Goal: Transaction & Acquisition: Purchase product/service

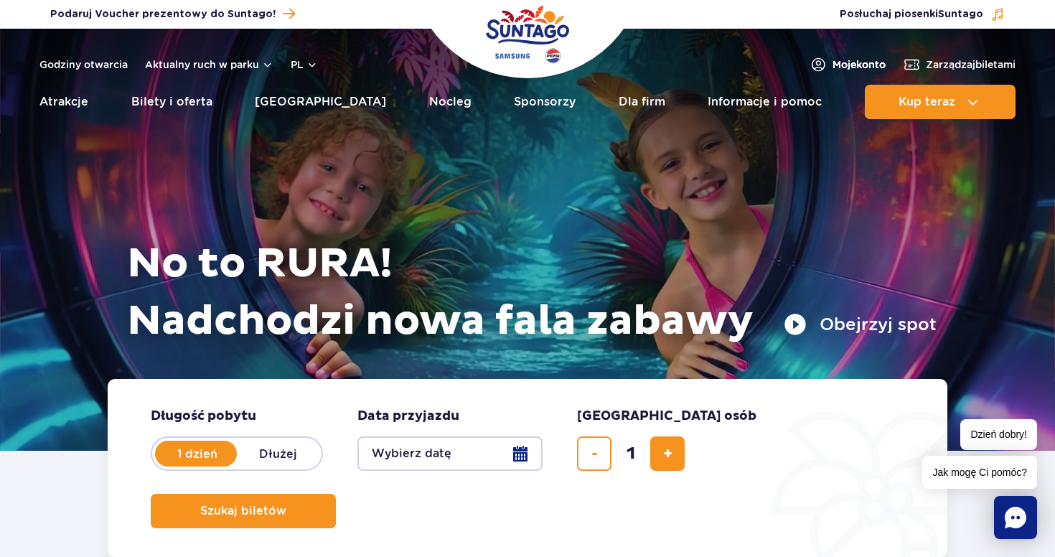
click at [845, 65] on span "Moje konto" at bounding box center [859, 64] width 53 height 14
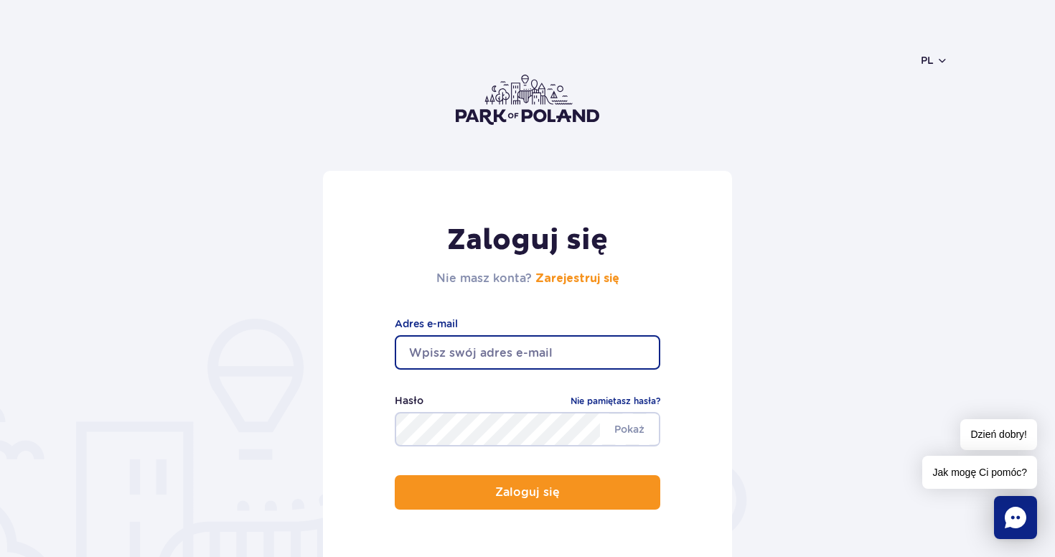
type input "eryk.osica@icloud.com"
click at [528, 492] on button "Zaloguj się" at bounding box center [528, 492] width 266 height 34
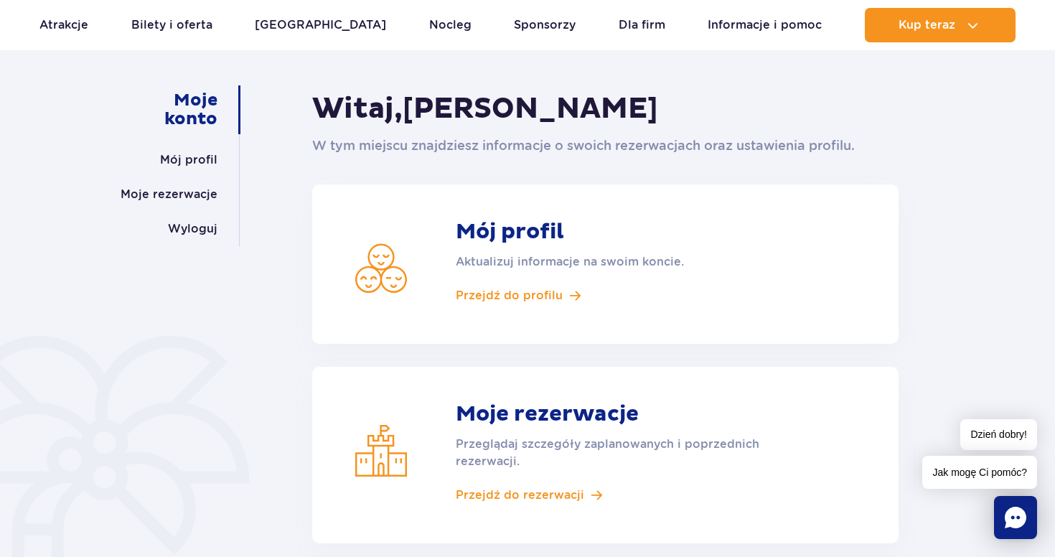
scroll to position [162, 0]
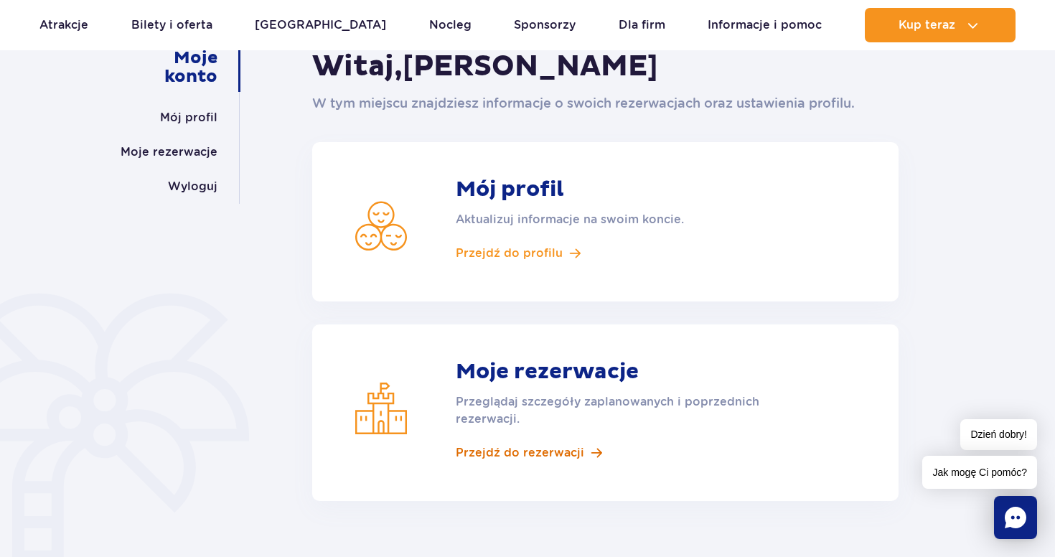
click at [561, 452] on span "Przejdź do rezerwacji" at bounding box center [520, 453] width 128 height 16
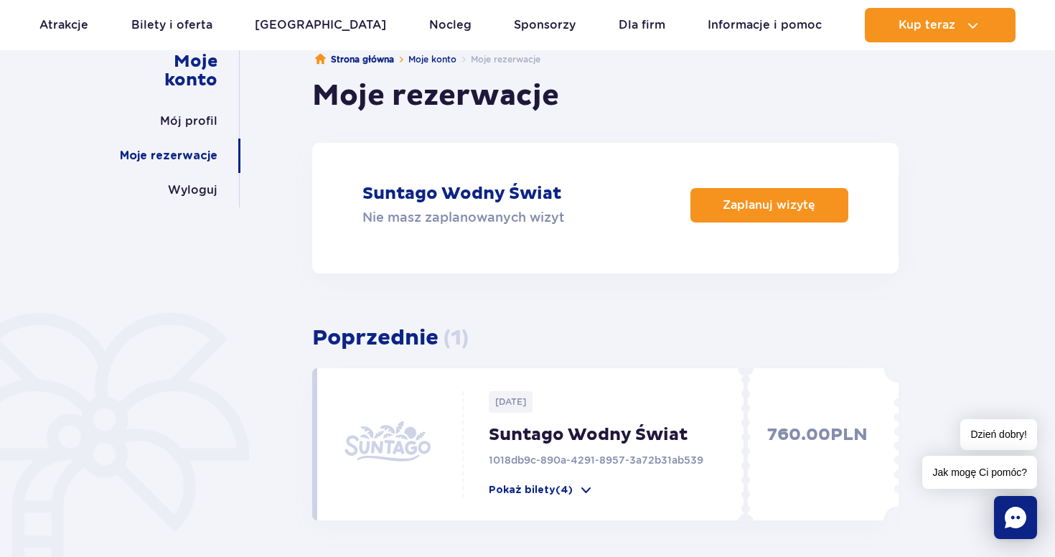
scroll to position [162, 0]
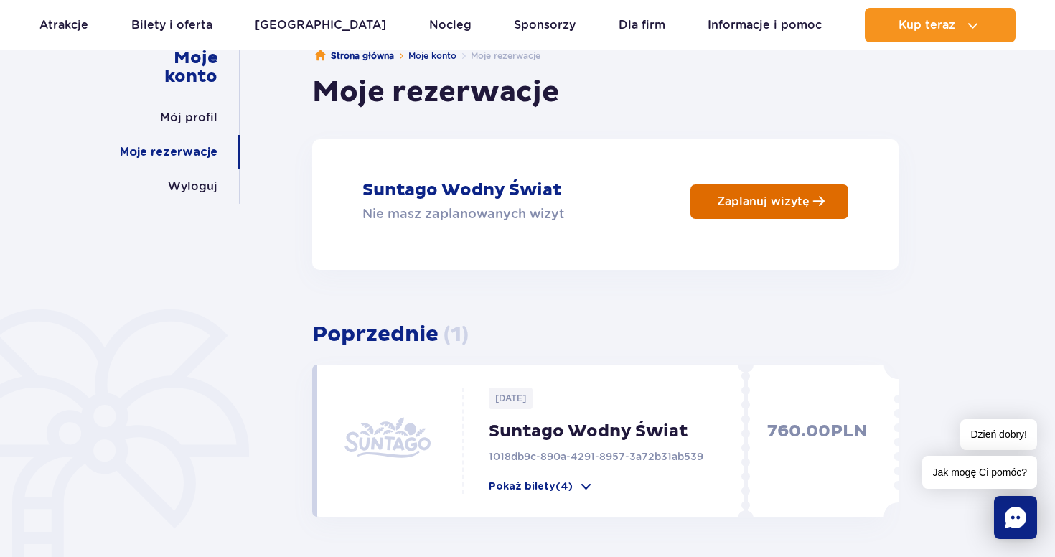
click at [775, 212] on link "Zaplanuj wizytę" at bounding box center [770, 201] width 158 height 34
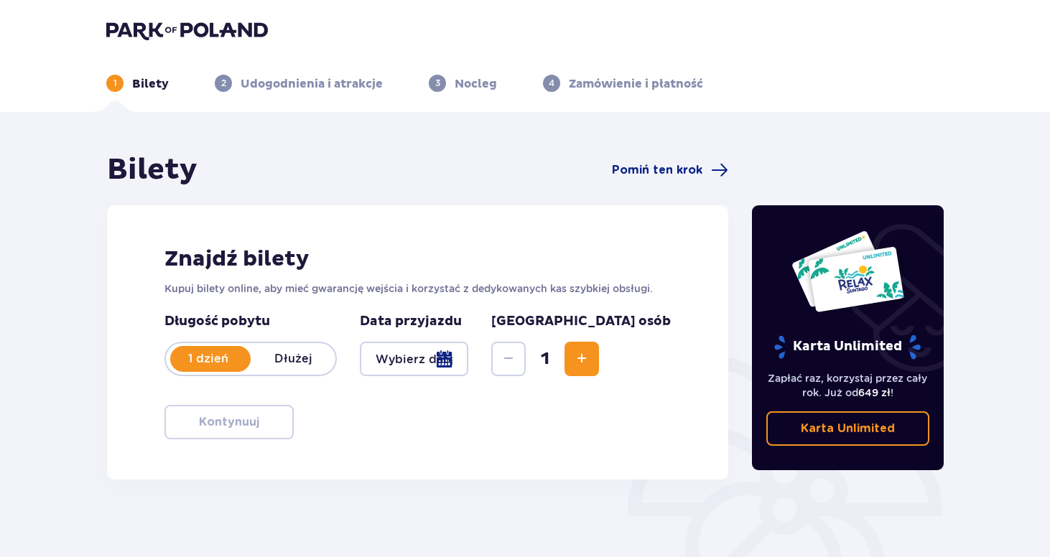
click at [599, 362] on div "1" at bounding box center [545, 359] width 108 height 34
click at [590, 361] on span "Increase" at bounding box center [581, 358] width 17 height 17
click at [455, 358] on div at bounding box center [414, 359] width 108 height 34
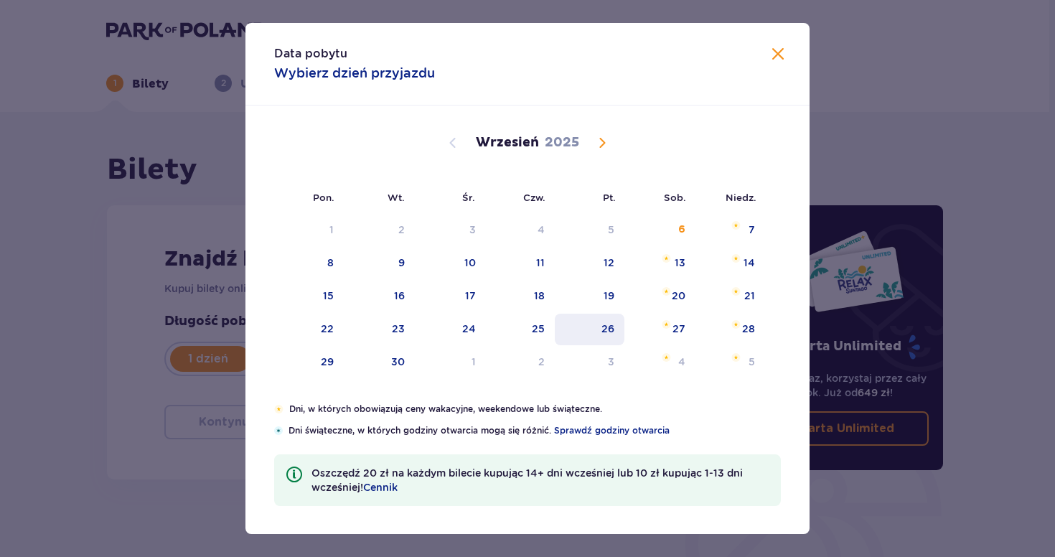
click at [605, 327] on div "26" at bounding box center [608, 329] width 13 height 14
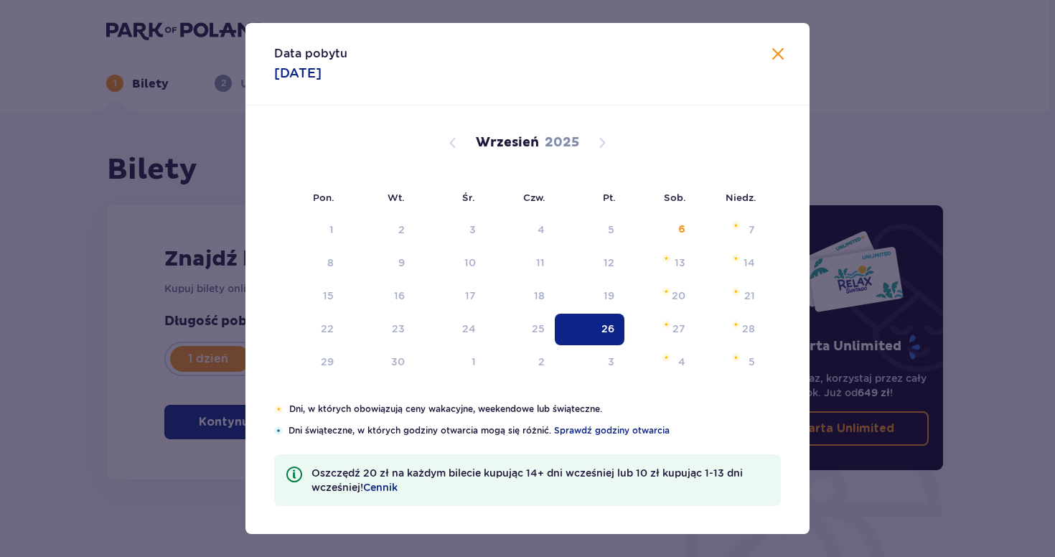
type input "26.09.25"
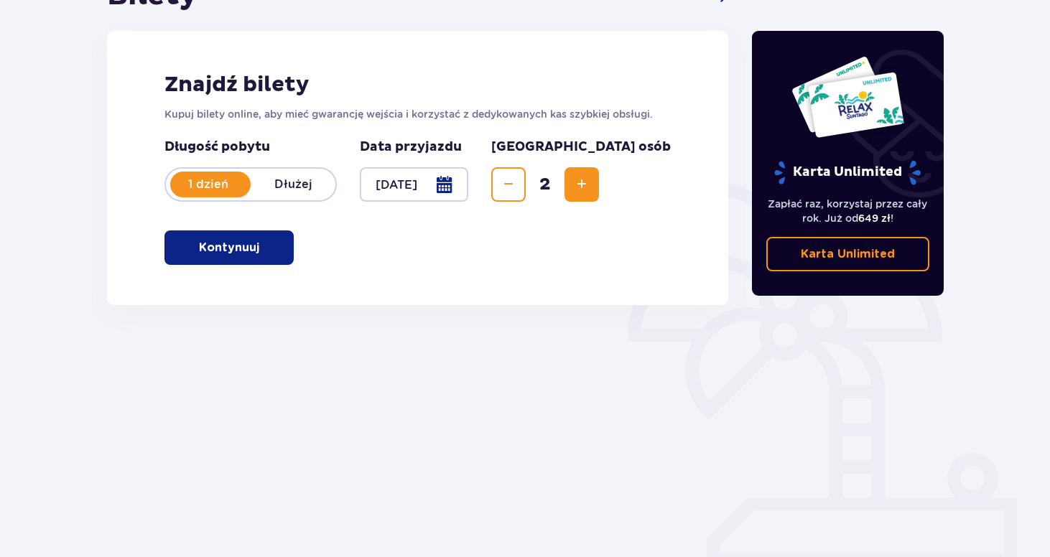
scroll to position [174, 0]
click at [259, 246] on span "button" at bounding box center [261, 247] width 17 height 17
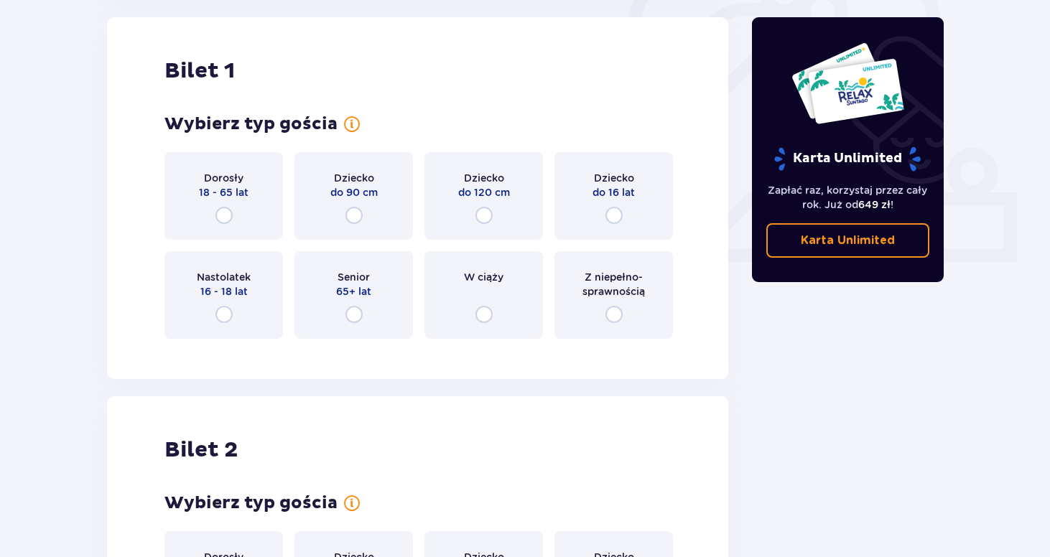
click at [250, 211] on div "Dorosły 18 - 65 lat" at bounding box center [223, 196] width 118 height 88
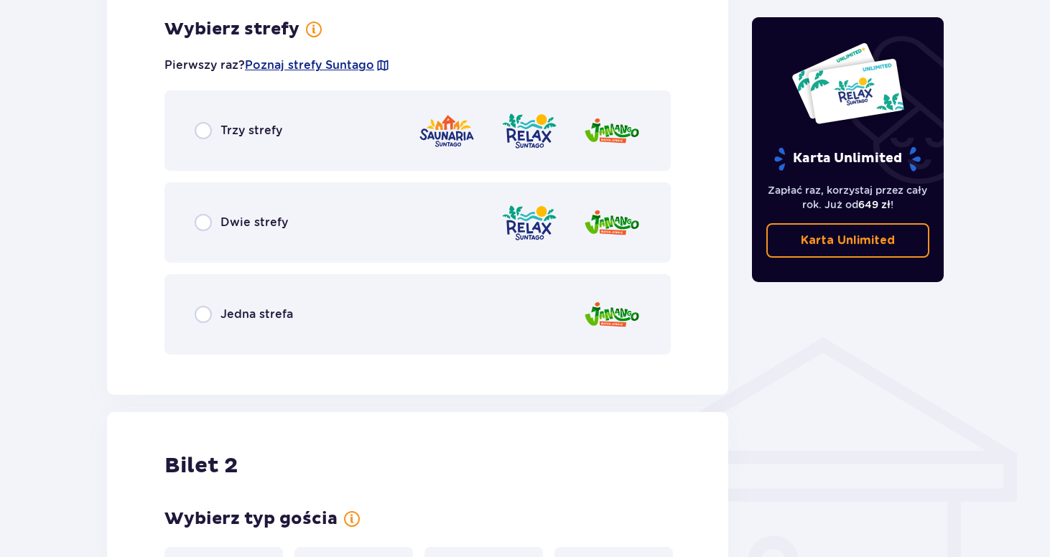
scroll to position [830, 0]
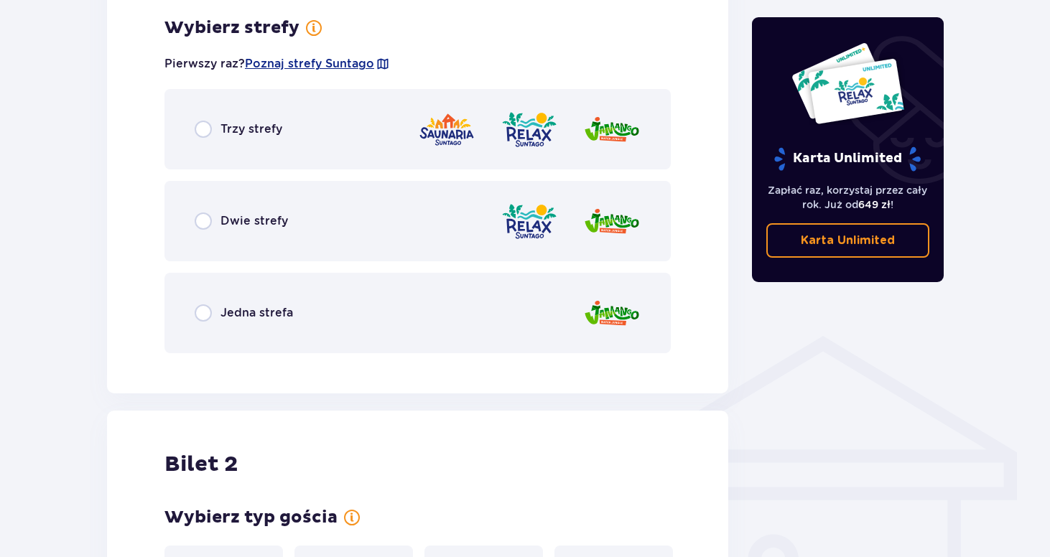
click at [345, 138] on div "Trzy strefy" at bounding box center [417, 129] width 506 height 80
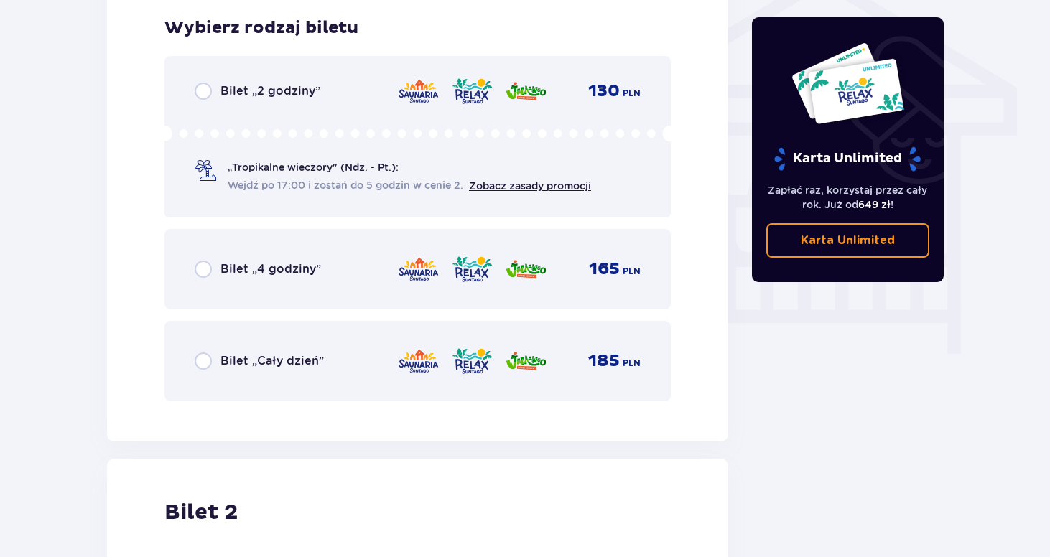
click at [295, 377] on div "Bilet „Cały dzień” 185 PLN" at bounding box center [417, 361] width 506 height 80
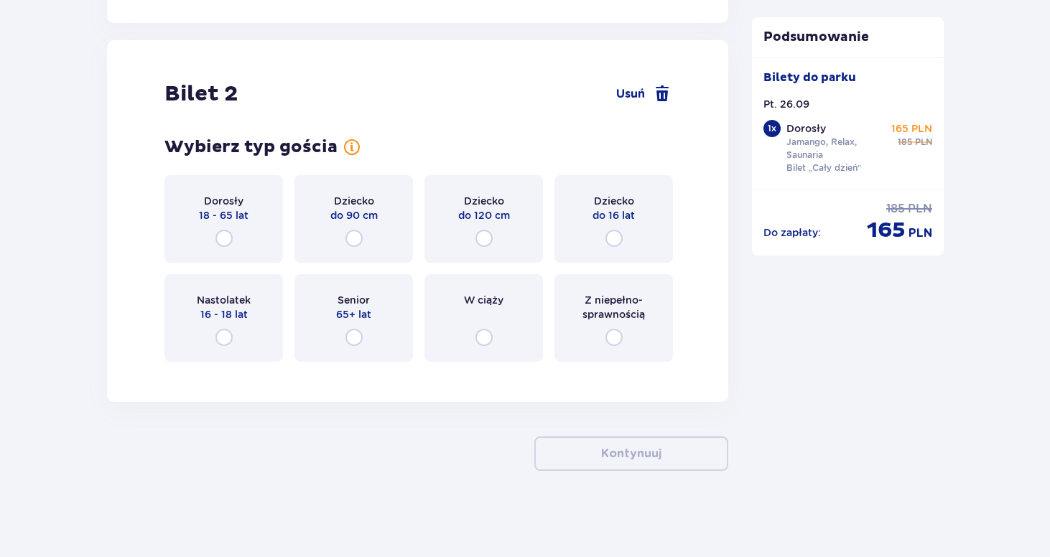
click at [246, 231] on div "Dorosły 18 - 65 lat" at bounding box center [223, 219] width 118 height 88
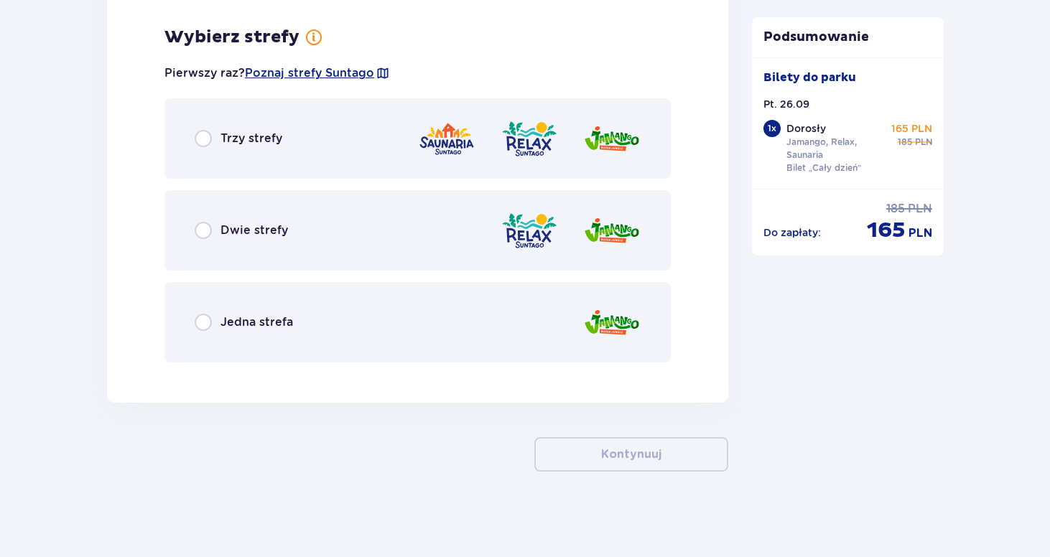
scroll to position [1978, 0]
click at [366, 165] on div "Trzy strefy" at bounding box center [417, 138] width 506 height 80
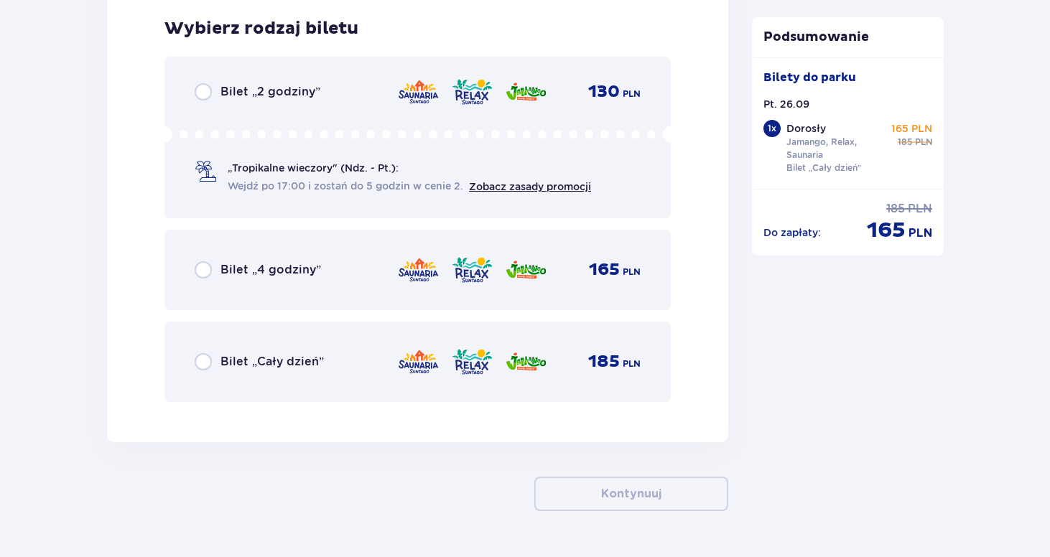
scroll to position [2351, 0]
click at [315, 351] on div "Bilet „Cały dzień” 185 PLN" at bounding box center [418, 361] width 446 height 30
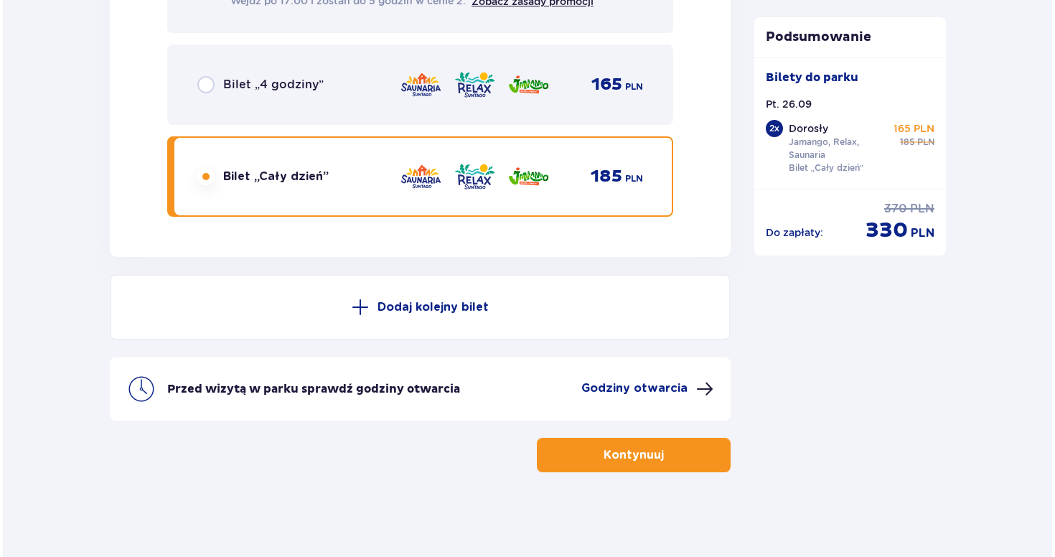
scroll to position [2537, 0]
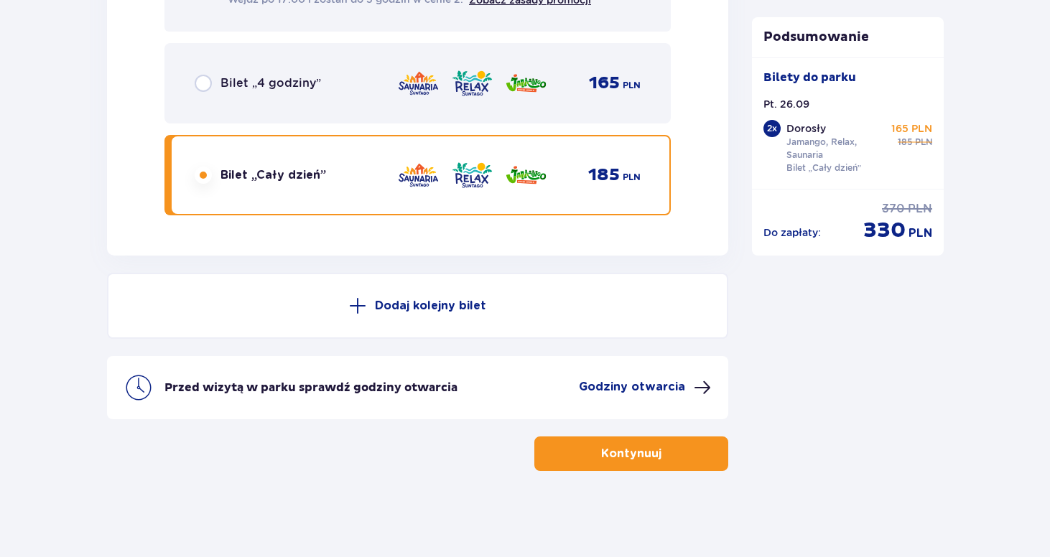
click at [642, 385] on p "Godziny otwarcia" at bounding box center [632, 387] width 106 height 16
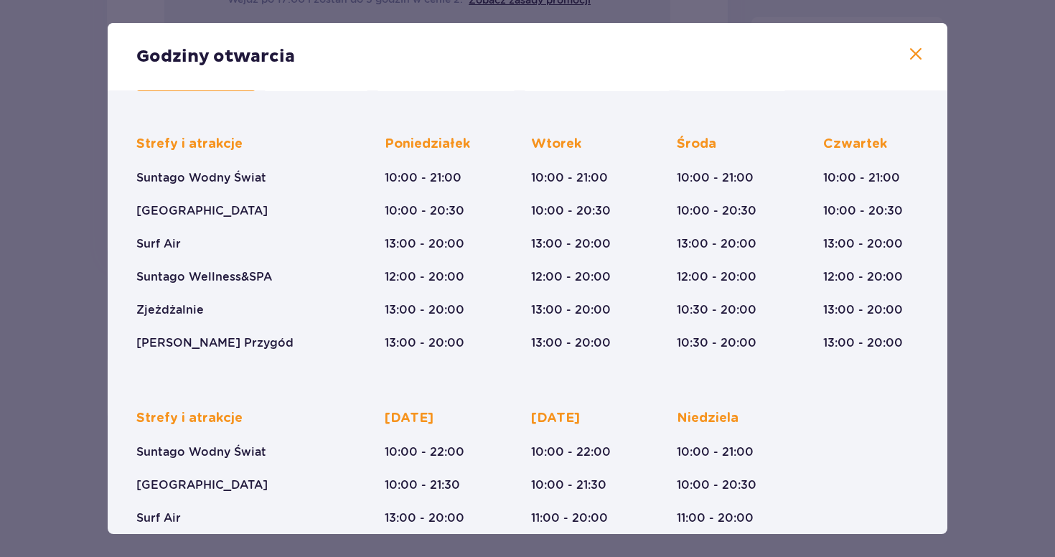
scroll to position [90, 0]
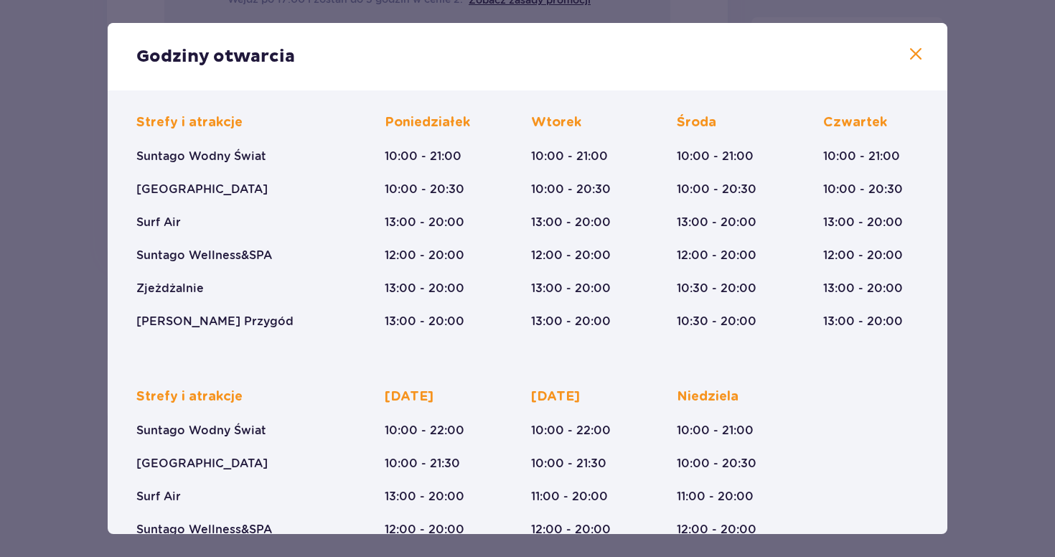
click at [917, 53] on span at bounding box center [915, 54] width 17 height 17
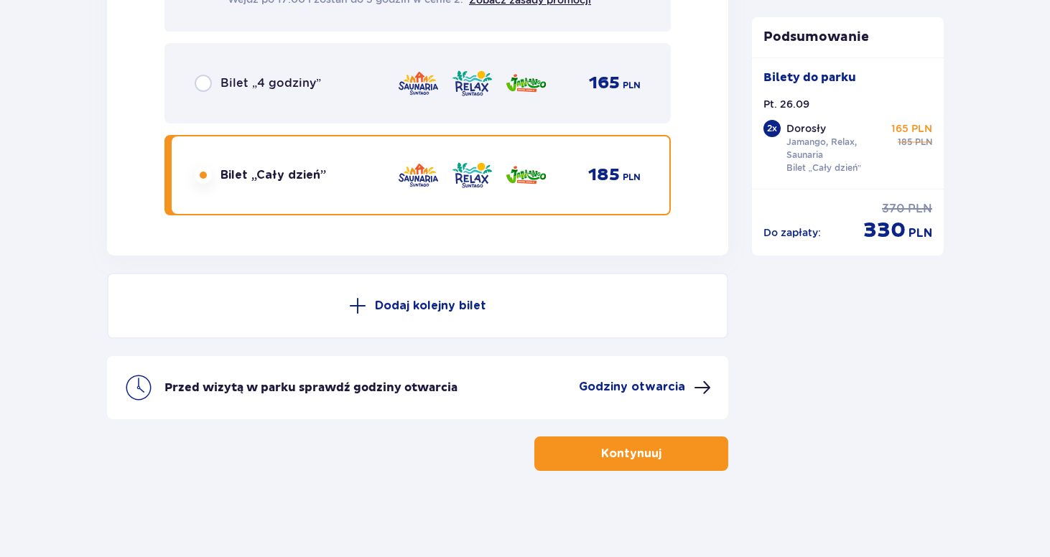
scroll to position [2537, 0]
click at [642, 468] on button "Kontynuuj" at bounding box center [631, 453] width 194 height 34
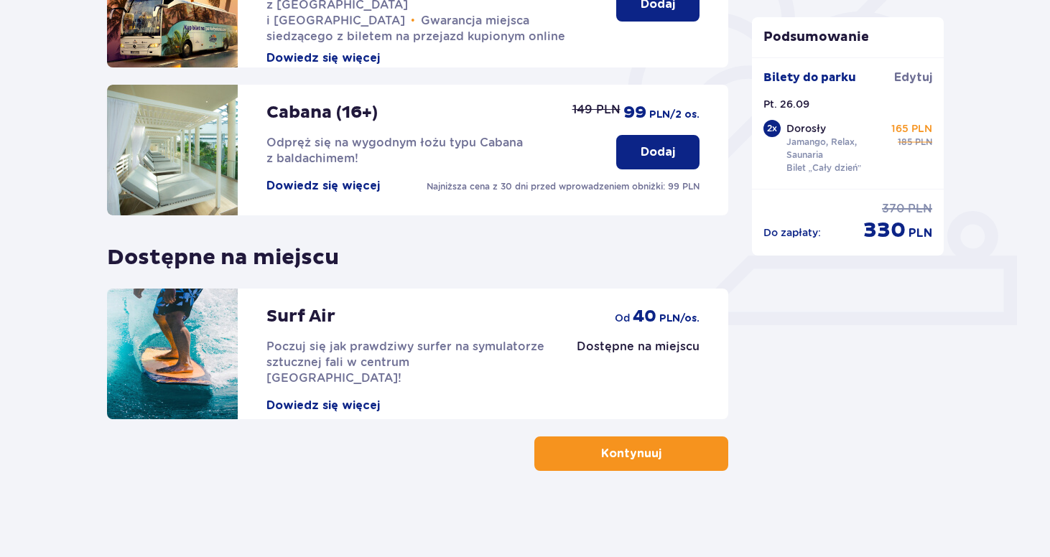
click at [655, 468] on button "Kontynuuj" at bounding box center [631, 453] width 194 height 34
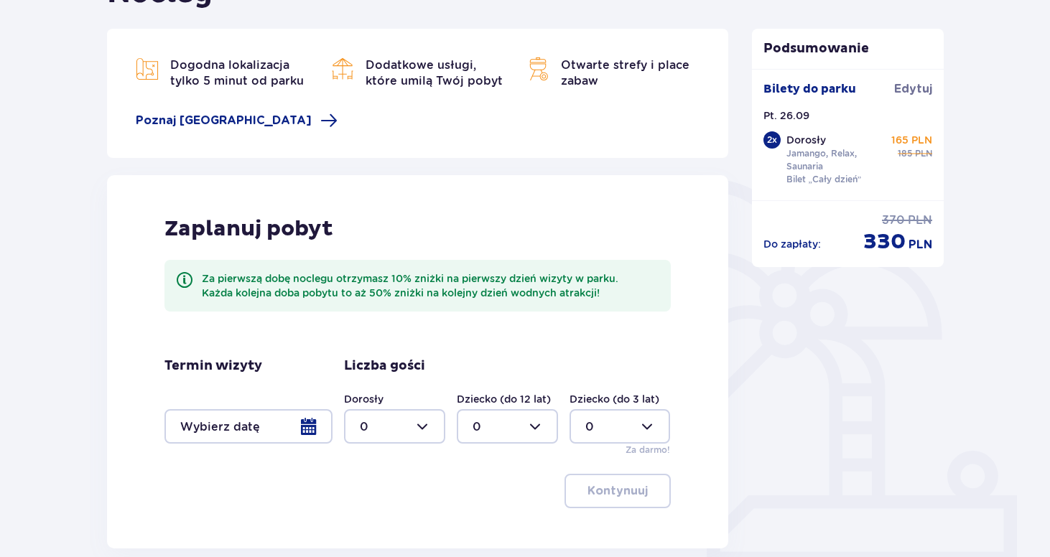
scroll to position [305, 0]
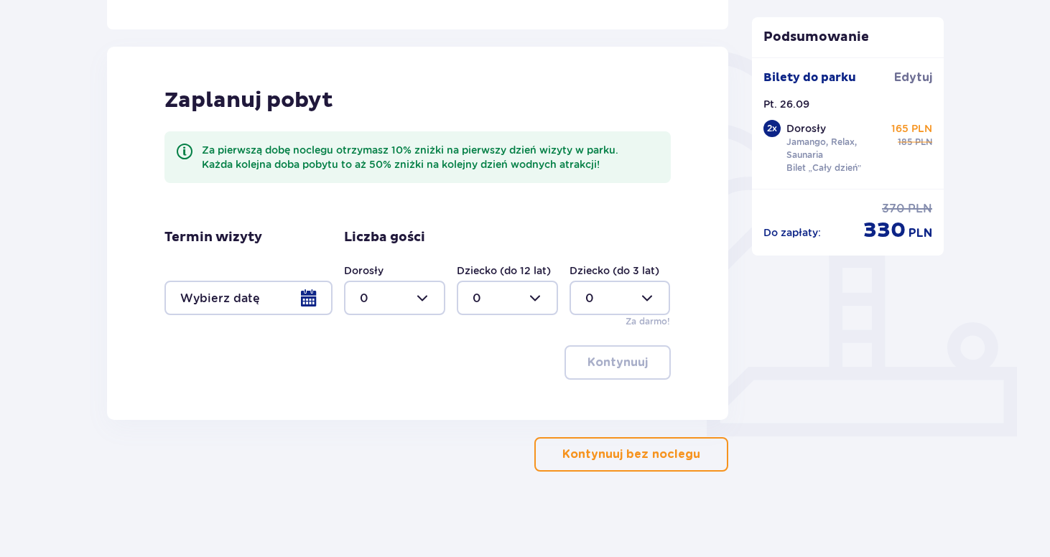
click at [604, 462] on p "Kontynuuj bez noclegu" at bounding box center [631, 455] width 138 height 16
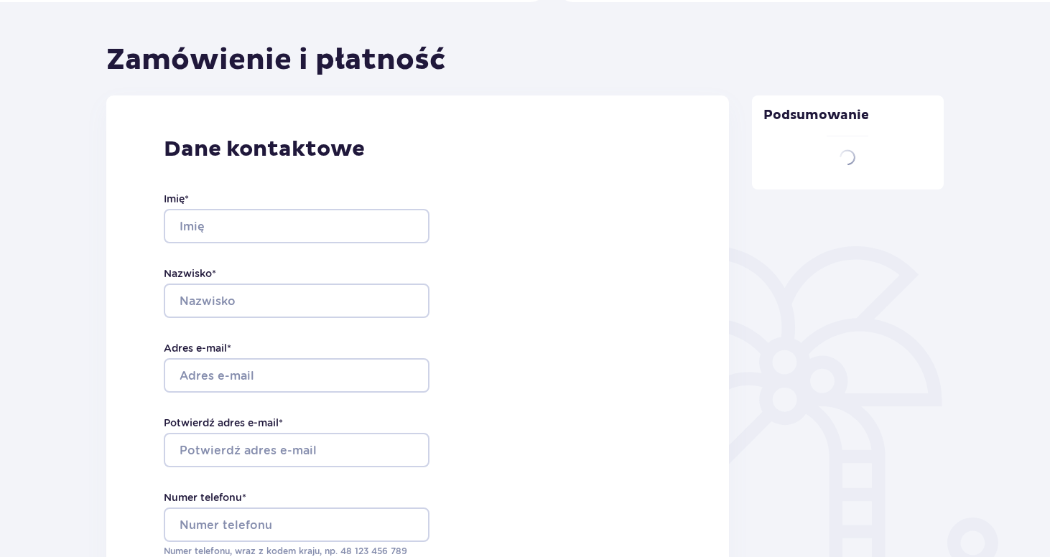
type input "Eryk"
type input "Osica"
type input "eryk.osica@icloud.com"
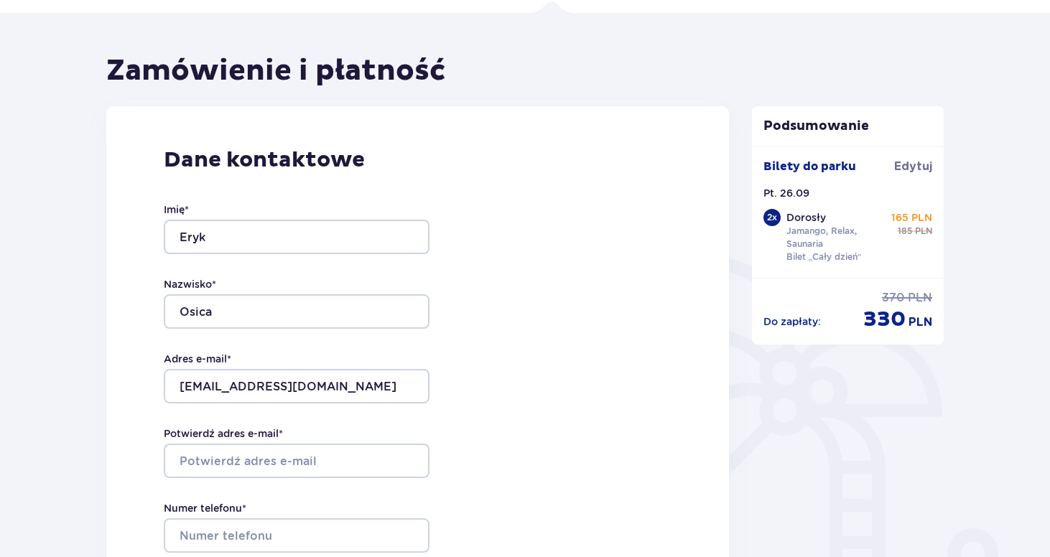
scroll to position [176, 0]
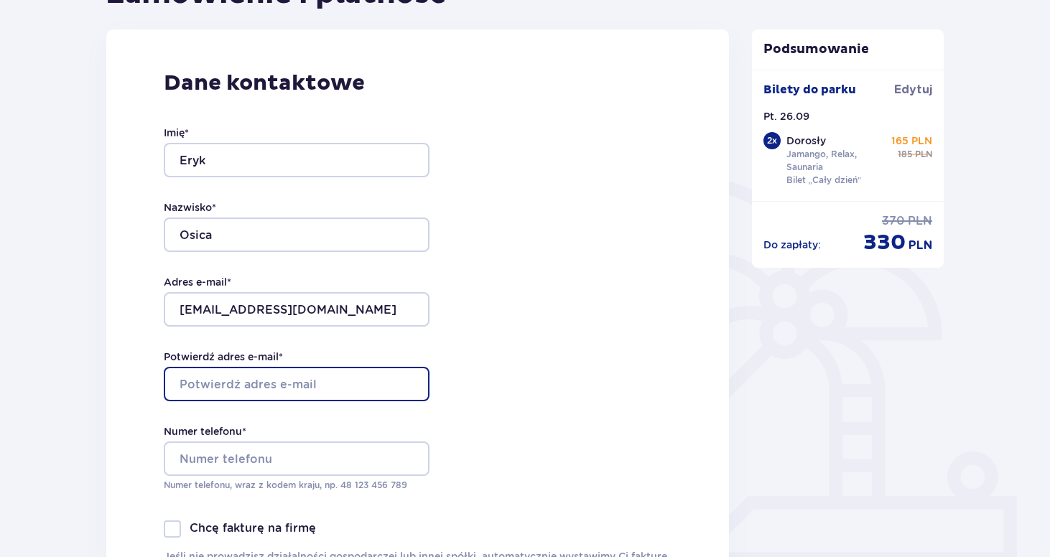
type input "eryk.osica@icloud.com"
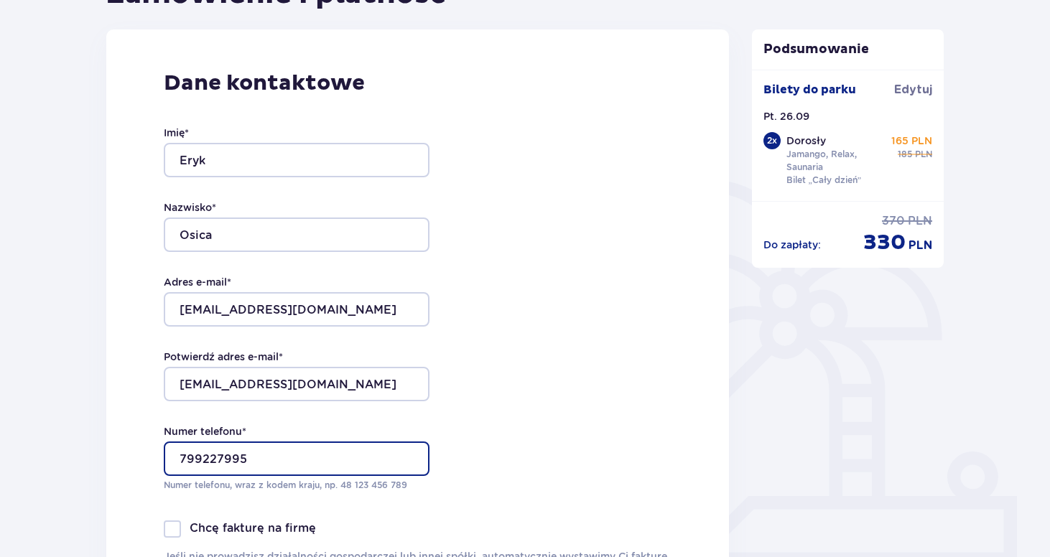
type input "799227995"
click at [555, 390] on div "Dane kontaktowe Imię * Eryk Nazwisko * Osica Adres e-mail * eryk.osica@icloud.c…" at bounding box center [417, 330] width 622 height 603
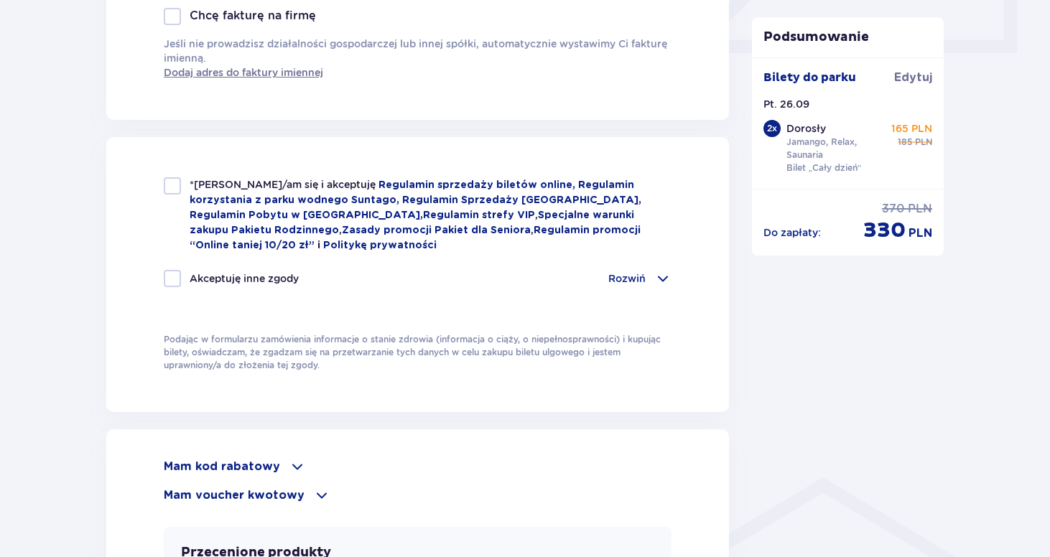
scroll to position [695, 0]
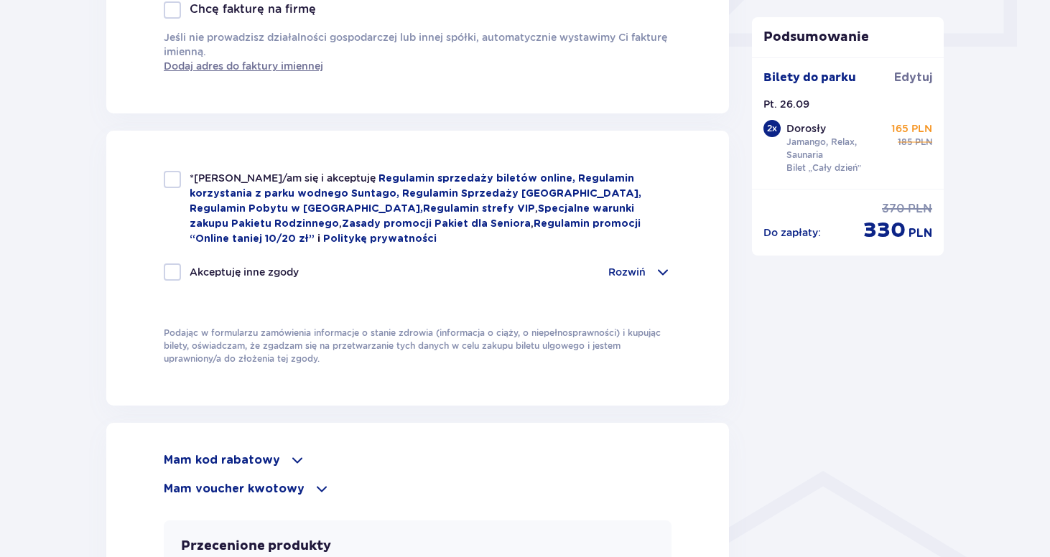
click at [168, 181] on div at bounding box center [172, 179] width 17 height 17
checkbox input "true"
click at [660, 267] on span at bounding box center [662, 271] width 17 height 17
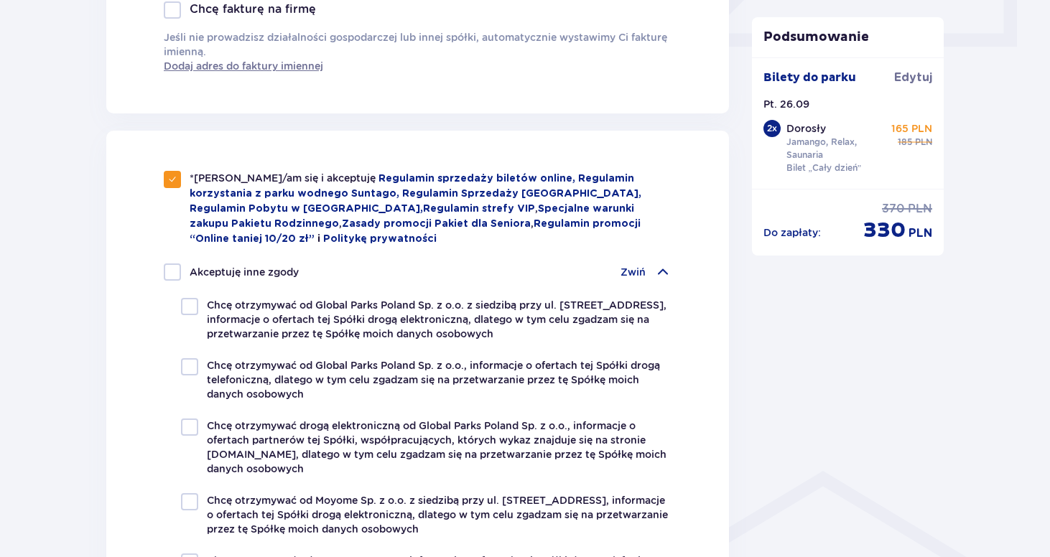
click at [660, 267] on span at bounding box center [662, 271] width 17 height 17
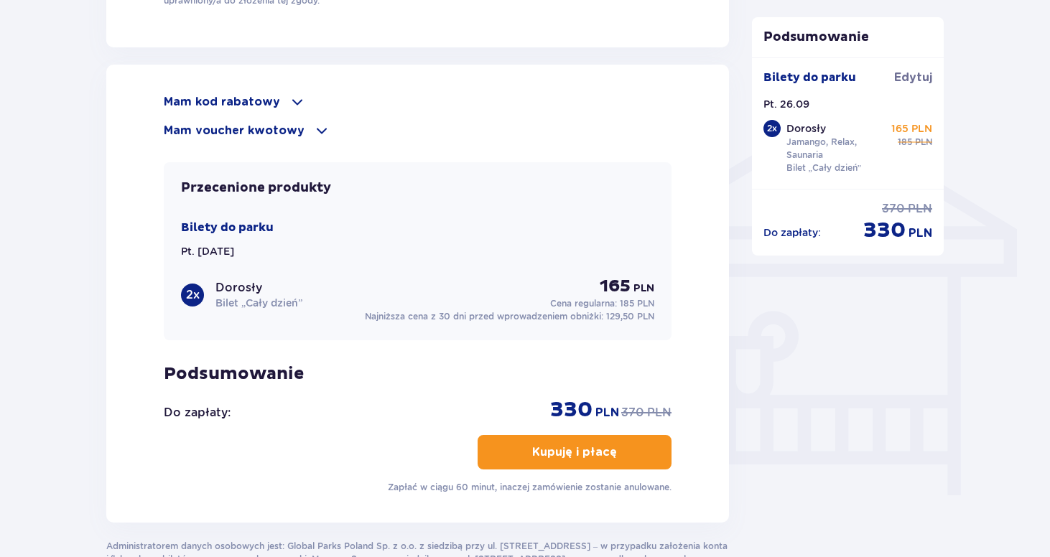
scroll to position [1055, 0]
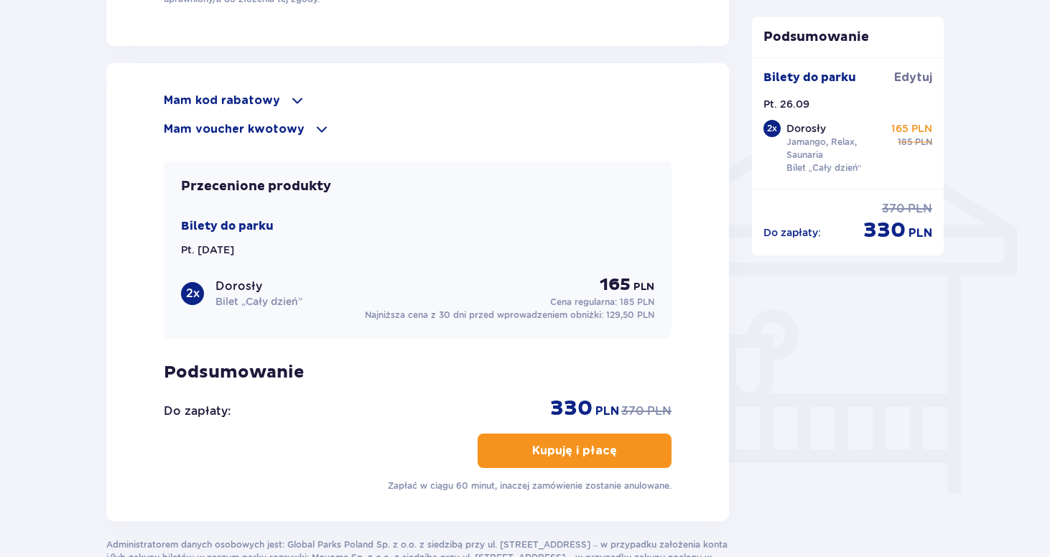
click at [558, 450] on p "Kupuję i płacę" at bounding box center [574, 451] width 85 height 16
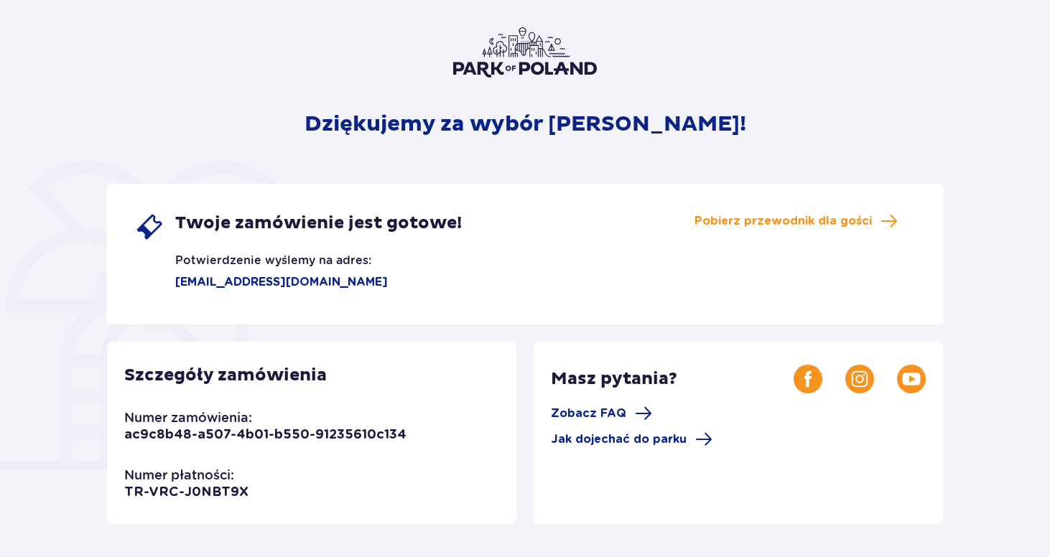
scroll to position [100, 0]
